Goal: Task Accomplishment & Management: Use online tool/utility

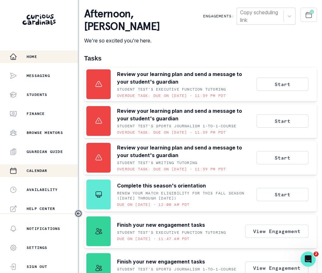
scroll to position [134, 0]
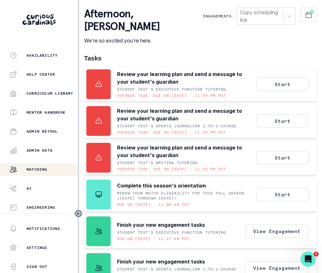
click at [42, 171] on p "Matching" at bounding box center [37, 169] width 21 height 5
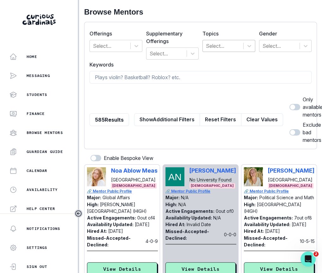
click at [219, 43] on div at bounding box center [223, 45] width 34 height 9
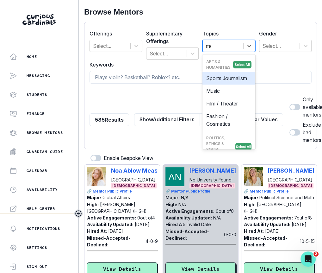
type input "med"
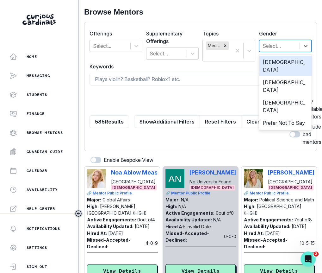
click at [271, 50] on div at bounding box center [279, 45] width 34 height 9
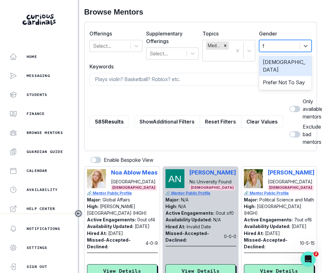
type input "fe"
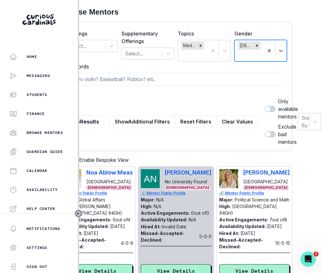
scroll to position [0, 37]
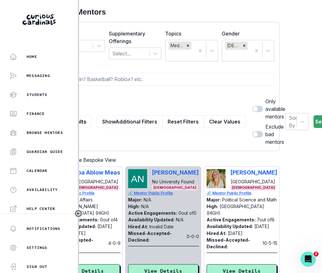
click at [311, 130] on div "Sort By Search" at bounding box center [310, 121] width 50 height 48
click at [313, 124] on button "Search" at bounding box center [324, 121] width 22 height 13
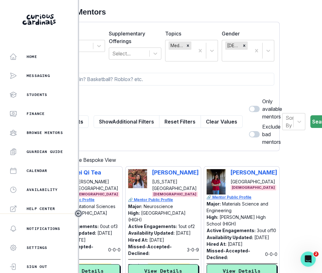
click at [244, 104] on div "Only available mentors" at bounding box center [263, 108] width 40 height 23
click at [310, 120] on button "Search" at bounding box center [321, 121] width 22 height 13
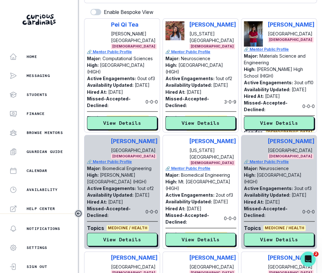
scroll to position [0, 0]
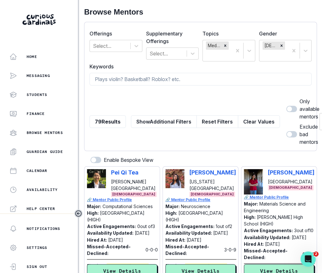
click at [286, 132] on span at bounding box center [291, 134] width 11 height 6
click at [286, 131] on input "checkbox" at bounding box center [286, 131] width 0 height 0
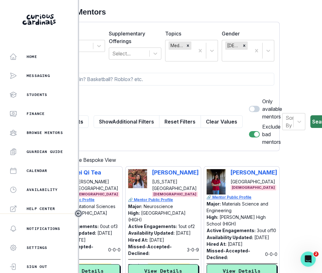
click at [310, 122] on button "Search" at bounding box center [321, 121] width 22 height 13
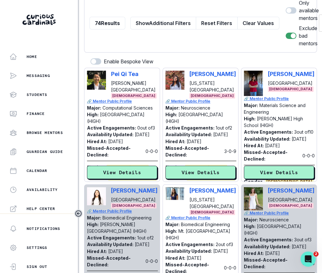
scroll to position [0, 0]
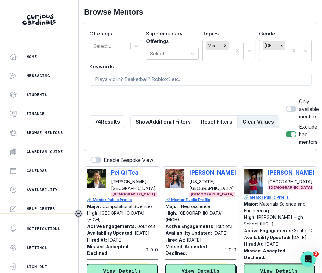
click at [249, 125] on button "Clear Values" at bounding box center [258, 121] width 42 height 13
checkbox input "false"
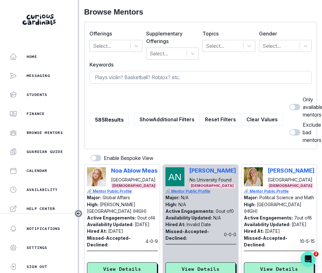
click at [241, 76] on input at bounding box center [200, 77] width 222 height 13
type input "[MEDICAL_DATA]"
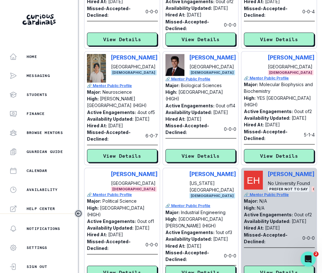
scroll to position [1075, 0]
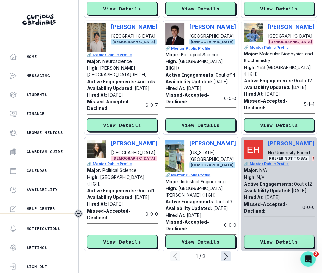
click at [227, 254] on icon "page right" at bounding box center [225, 256] width 3 height 6
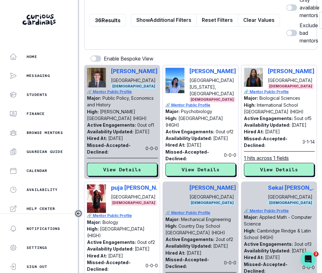
scroll to position [99, 0]
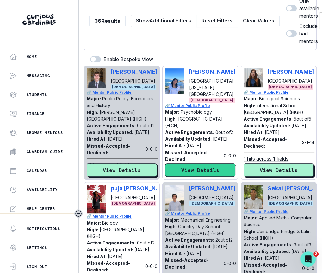
click at [205, 171] on button "View Details" at bounding box center [200, 169] width 70 height 13
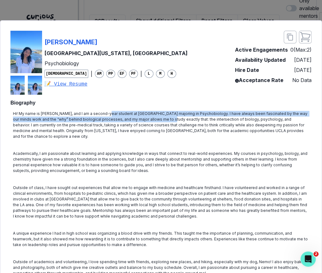
drag, startPoint x: 102, startPoint y: 114, endPoint x: 151, endPoint y: 121, distance: 49.5
click at [152, 121] on p "Hi! My name is [PERSON_NAME], and I am a second-year student at [GEOGRAPHIC_DAT…" at bounding box center [161, 125] width 296 height 28
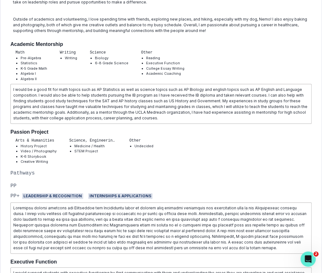
scroll to position [0, 0]
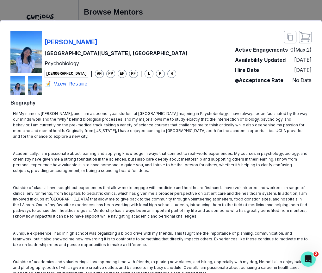
click at [164, 5] on div "[PERSON_NAME] [GEOGRAPHIC_DATA][US_STATE], [GEOGRAPHIC_DATA] Psychobiology [DEM…" at bounding box center [161, 136] width 322 height 273
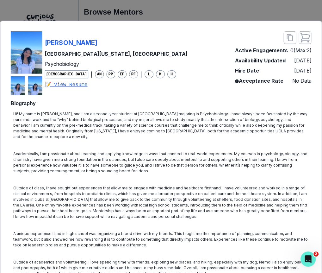
scroll to position [2, 0]
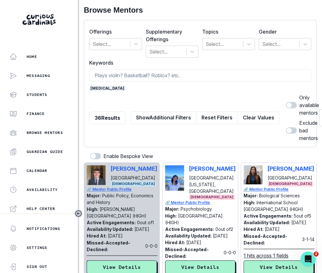
click at [103, 84] on form "Offerings Select... Supplementary Offerings Select... Topics Select... Gender S…" at bounding box center [200, 83] width 222 height 116
click at [104, 85] on span "[MEDICAL_DATA]" at bounding box center [107, 88] width 36 height 6
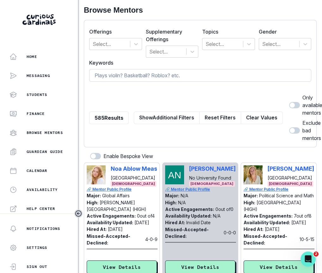
click at [114, 77] on input at bounding box center [200, 75] width 222 height 13
type input "[MEDICAL_DATA]"
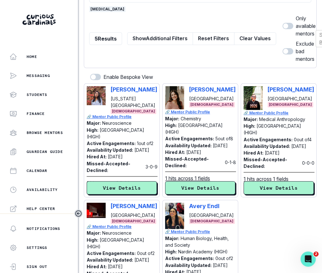
scroll to position [92, 0]
